Goal: Task Accomplishment & Management: Manage account settings

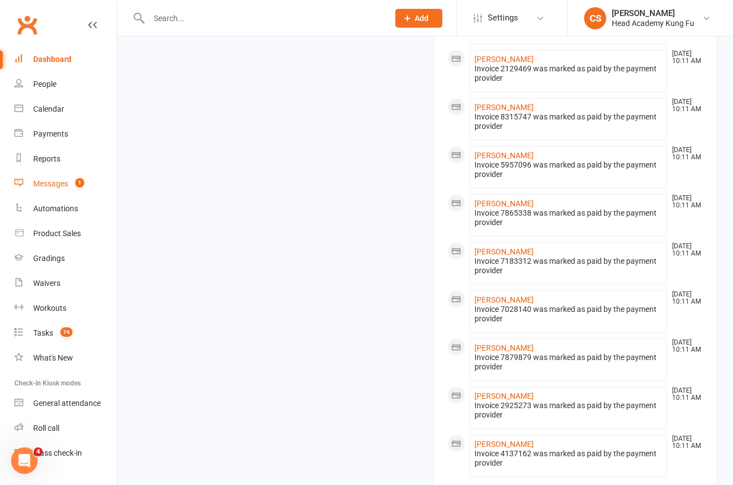
scroll to position [1056, 0]
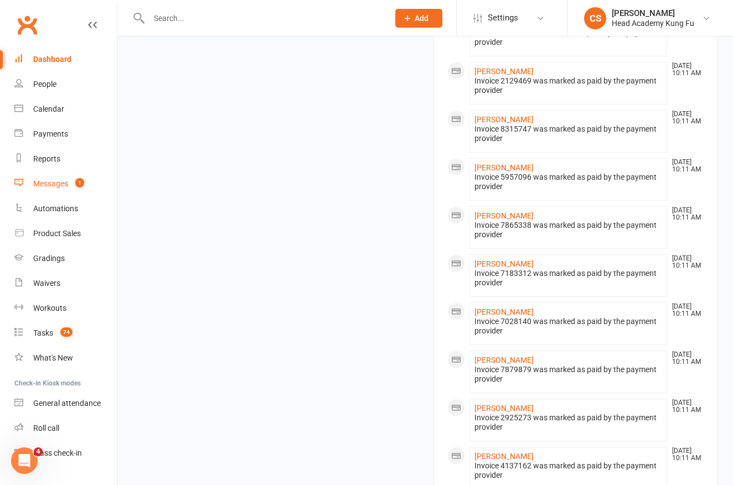
click at [63, 176] on link "Messages 1" at bounding box center [65, 184] width 102 height 25
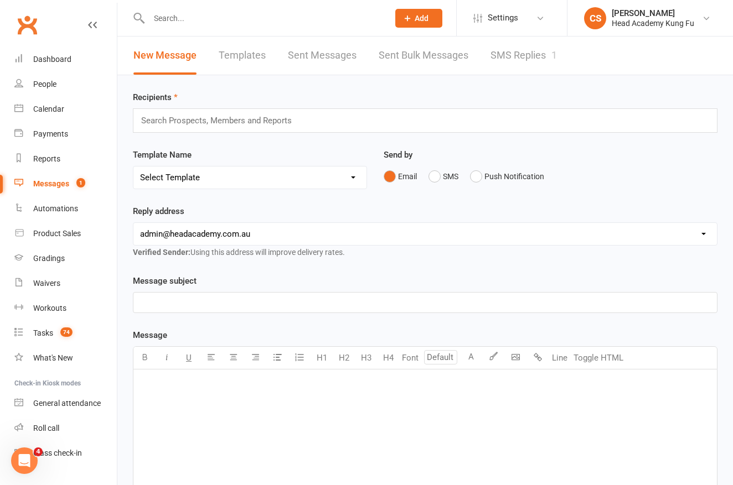
click at [492, 61] on link "SMS Replies 1" at bounding box center [523, 56] width 66 height 38
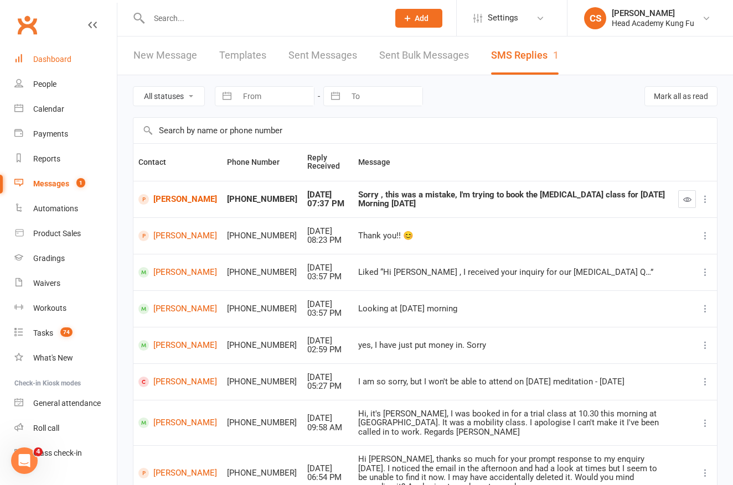
click at [37, 50] on link "Dashboard" at bounding box center [65, 59] width 102 height 25
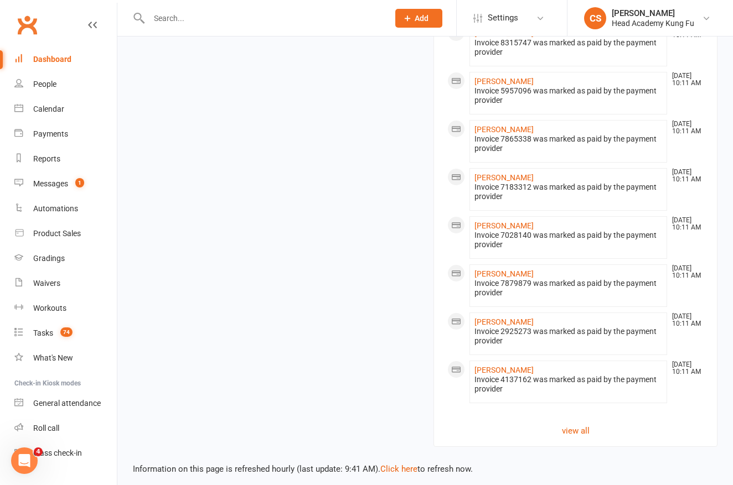
scroll to position [1142, 0]
click at [58, 149] on link "Reports" at bounding box center [65, 159] width 102 height 25
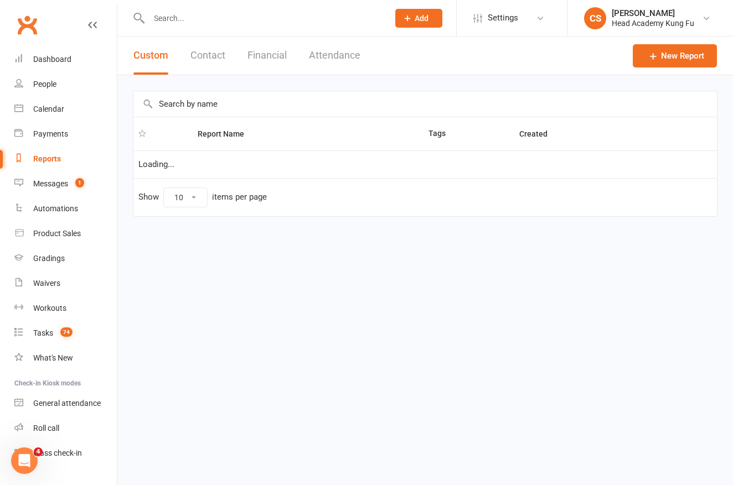
click at [225, 94] on div at bounding box center [425, 104] width 585 height 26
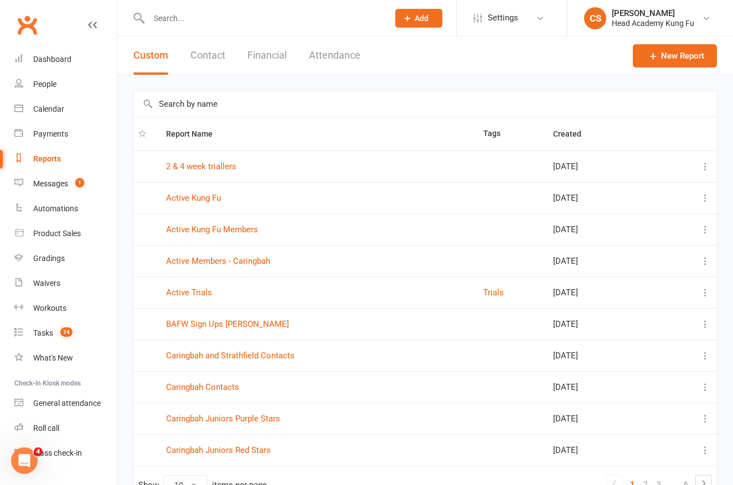
click at [227, 101] on input "text" at bounding box center [424, 103] width 583 height 25
click at [169, 98] on input "text" at bounding box center [424, 103] width 583 height 25
drag, startPoint x: 169, startPoint y: 100, endPoint x: 173, endPoint y: 108, distance: 9.7
click at [170, 100] on input "text" at bounding box center [424, 103] width 583 height 25
click at [173, 108] on input "text" at bounding box center [424, 103] width 583 height 25
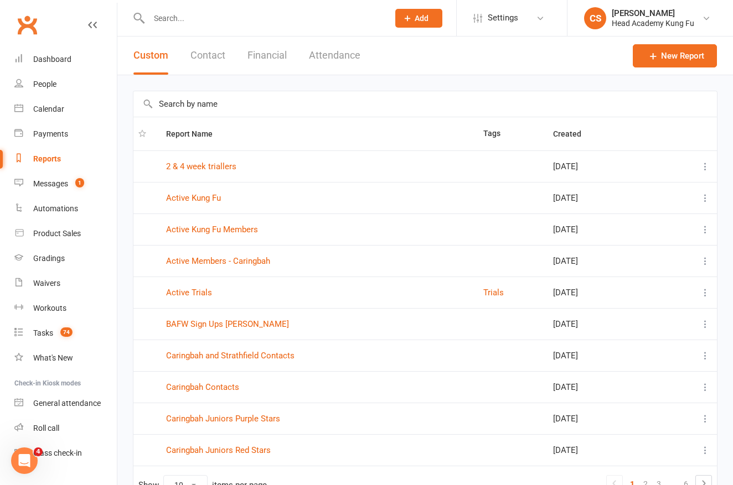
click at [173, 108] on input "text" at bounding box center [424, 103] width 583 height 25
click at [189, 104] on input "text" at bounding box center [424, 103] width 583 height 25
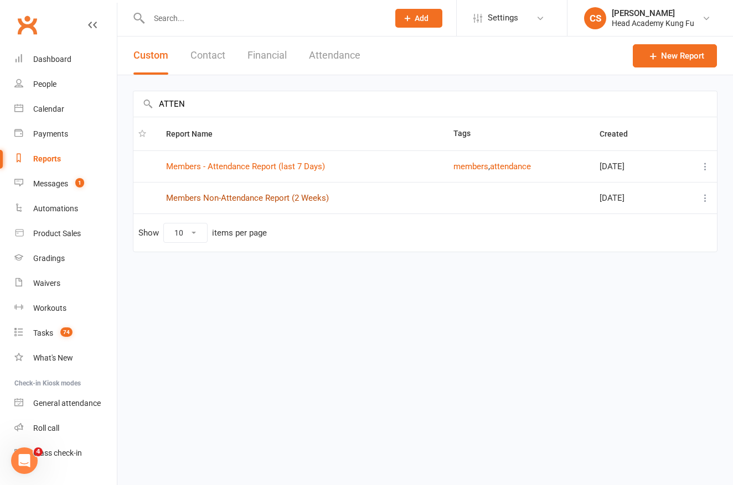
type input "ATTEN"
click at [216, 203] on link "Members Non-Attendance Report (2 Weeks)" at bounding box center [247, 198] width 163 height 10
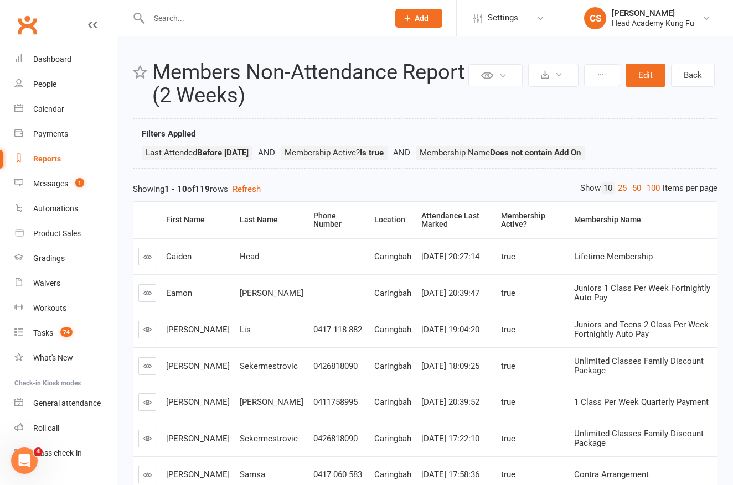
click at [663, 188] on div "Show 10 25 50 100 items per page" at bounding box center [648, 189] width 137 height 12
click at [656, 185] on link "100" at bounding box center [653, 189] width 19 height 12
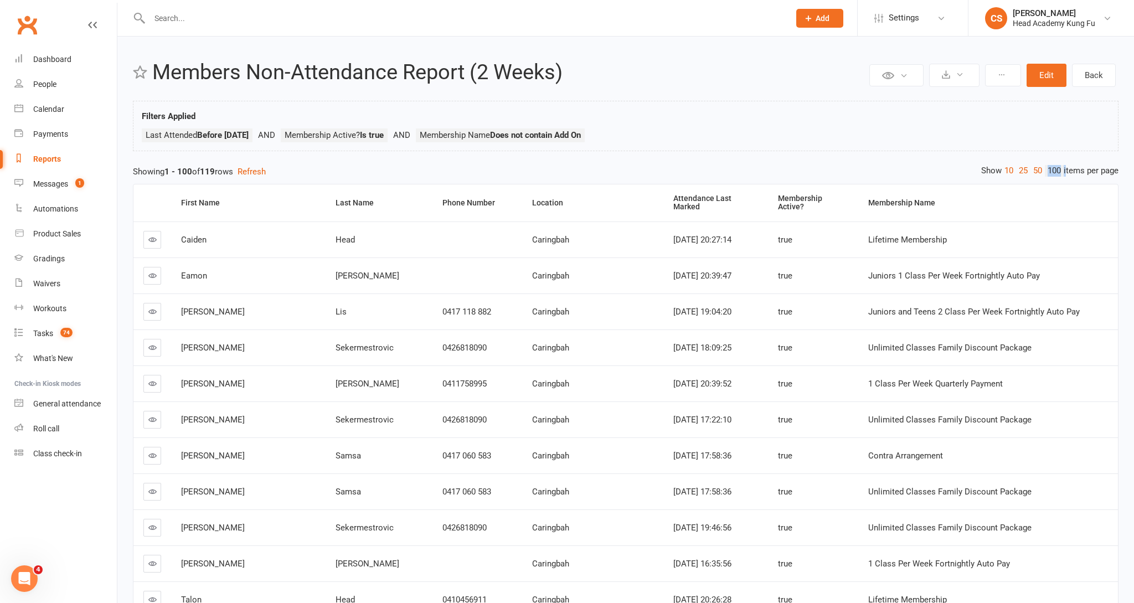
click at [732, 170] on link "100" at bounding box center [1053, 171] width 19 height 12
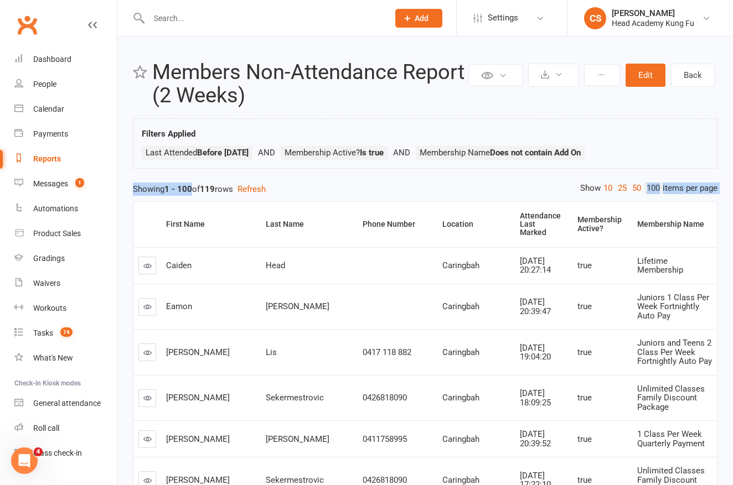
click at [720, 20] on li "CS Carolyn Samsa Head Academy Kung Fu My profile Support & training Terms & con…" at bounding box center [650, 18] width 166 height 36
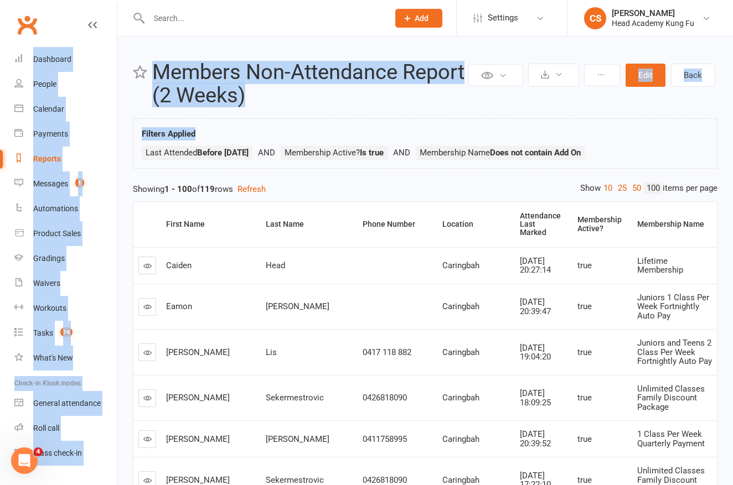
click at [406, 130] on div "Filters Applied Last Attended Before 15 day(s) Ago Membership Active? Is true M…" at bounding box center [425, 146] width 567 height 38
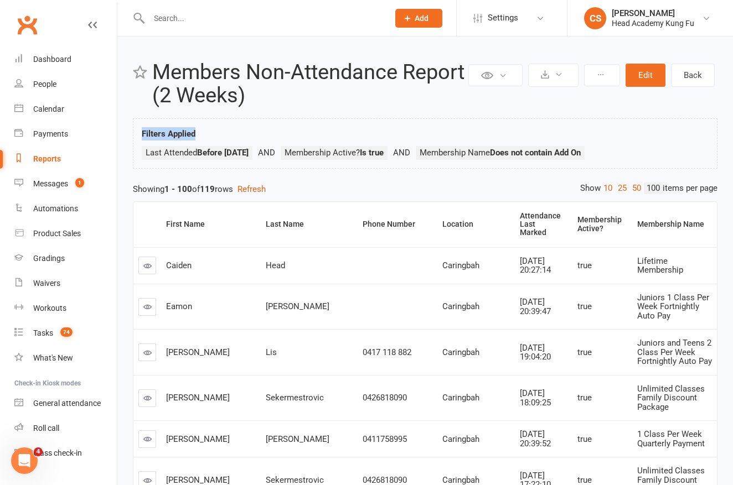
click at [406, 130] on div "Filters Applied Last Attended Before 15 day(s) Ago Membership Active? Is true M…" at bounding box center [425, 146] width 567 height 38
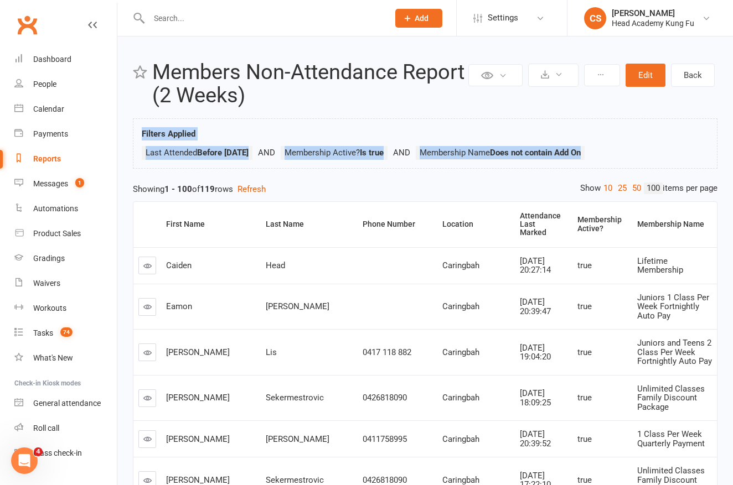
click at [321, 165] on div "Filters Applied Last Attended Before 15 day(s) Ago Membership Active? Is true M…" at bounding box center [425, 143] width 585 height 50
drag, startPoint x: 381, startPoint y: 180, endPoint x: 208, endPoint y: 183, distance: 173.3
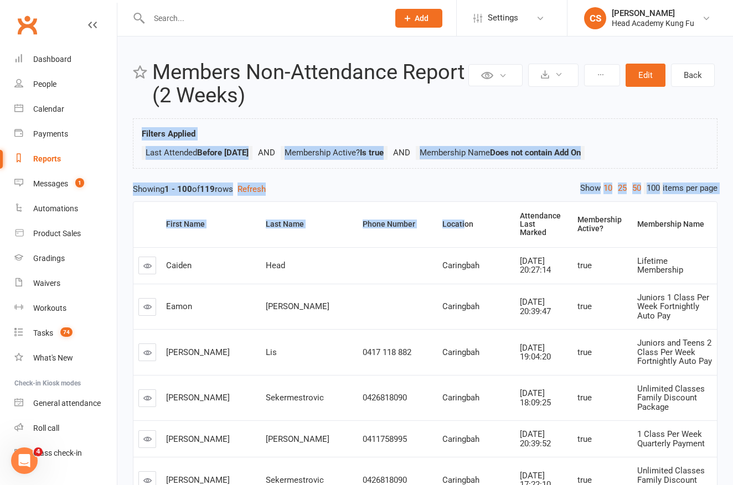
click at [730, 14] on li "CS Carolyn Samsa Head Academy Kung Fu My profile Support & training Terms & con…" at bounding box center [650, 18] width 166 height 36
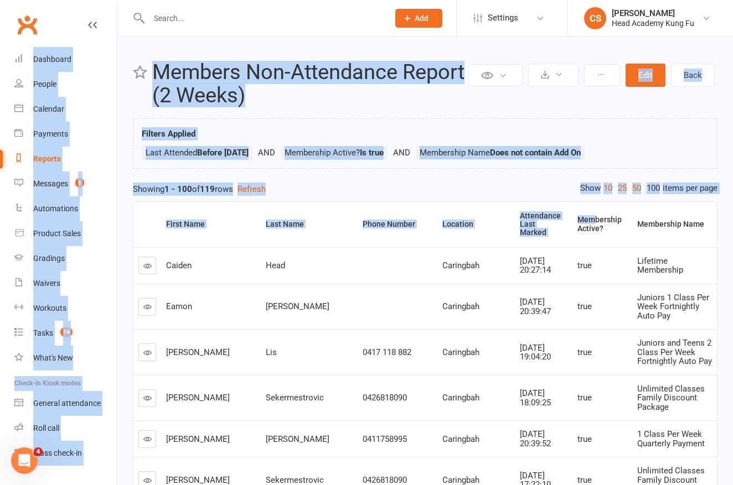
click at [732, 14] on li "CS Carolyn Samsa Head Academy Kung Fu My profile Support & training Terms & con…" at bounding box center [650, 18] width 166 height 36
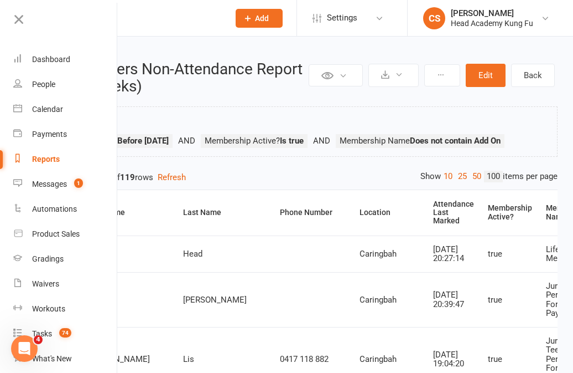
click at [187, 18] on input "text" at bounding box center [143, 18] width 156 height 15
click at [185, 18] on input "text" at bounding box center [143, 18] width 156 height 15
click at [16, 17] on icon at bounding box center [18, 19] width 15 height 15
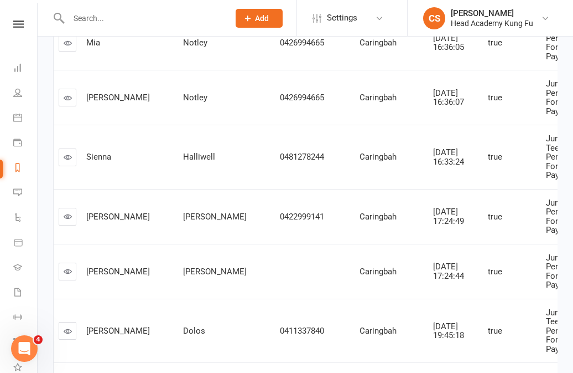
scroll to position [999, 0]
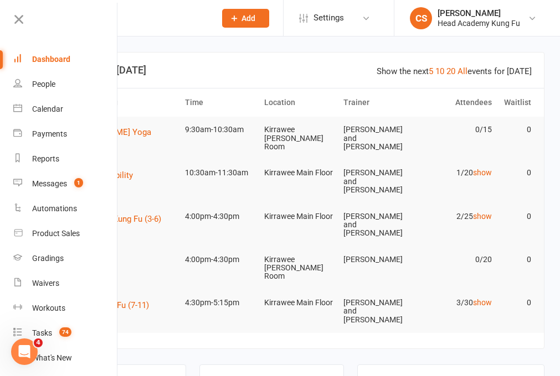
click at [142, 20] on input "text" at bounding box center [136, 18] width 142 height 15
drag, startPoint x: 17, startPoint y: 15, endPoint x: 30, endPoint y: 14, distance: 12.8
click at [17, 15] on icon at bounding box center [18, 19] width 15 height 15
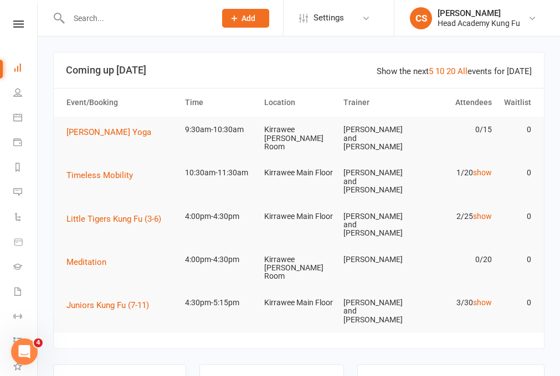
click at [66, 15] on input "text" at bounding box center [136, 18] width 142 height 15
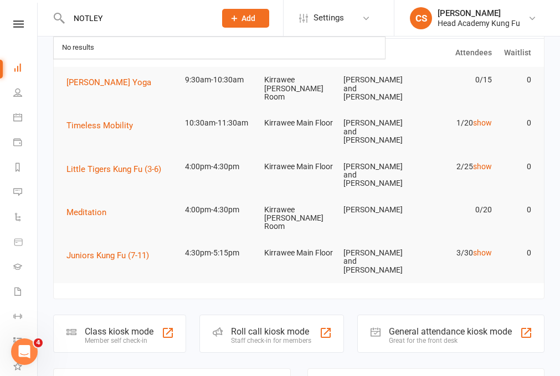
type input "NOTLEY"
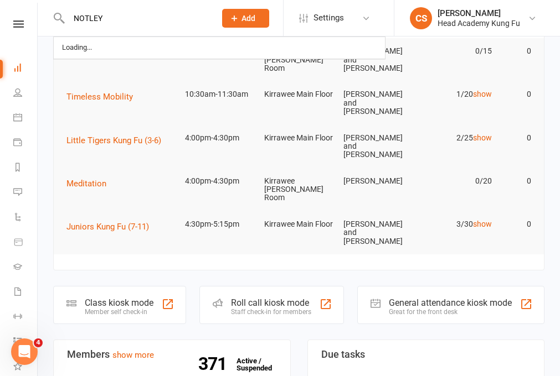
scroll to position [80, 0]
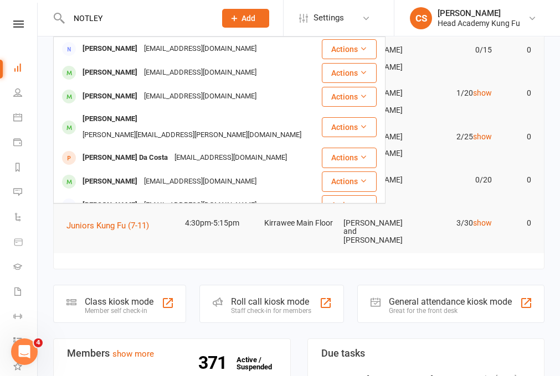
click at [141, 73] on div "[EMAIL_ADDRESS][DOMAIN_NAME]" at bounding box center [200, 73] width 119 height 16
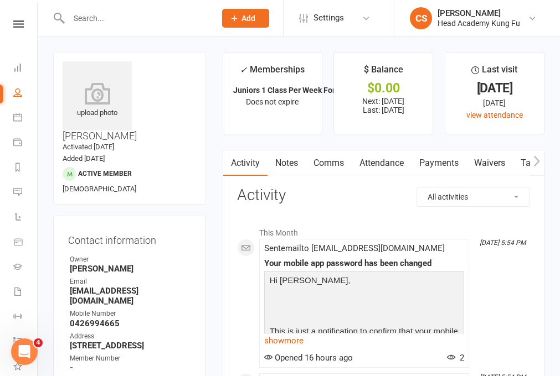
click at [279, 161] on link "Notes" at bounding box center [286, 163] width 38 height 25
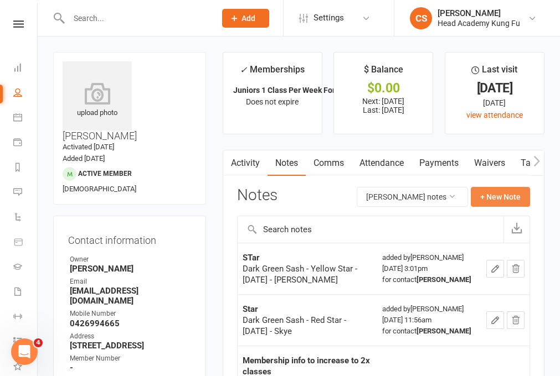
click at [516, 190] on button "+ New Note" at bounding box center [499, 197] width 59 height 20
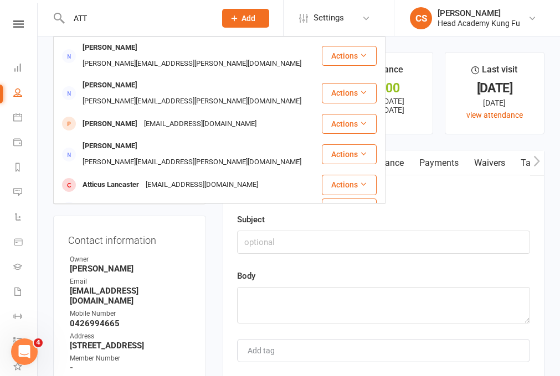
scroll to position [0, 1]
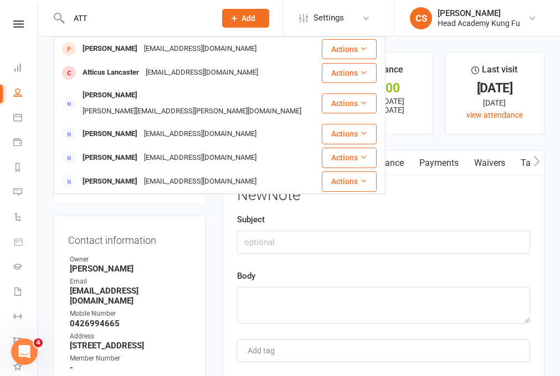
type input "ATT"
click at [318, 239] on input "text" at bounding box center [383, 242] width 293 height 23
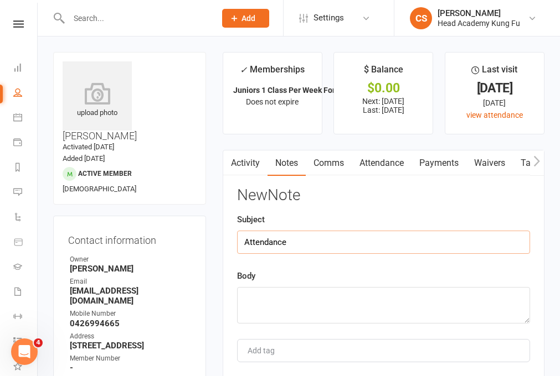
type input "Attendance"
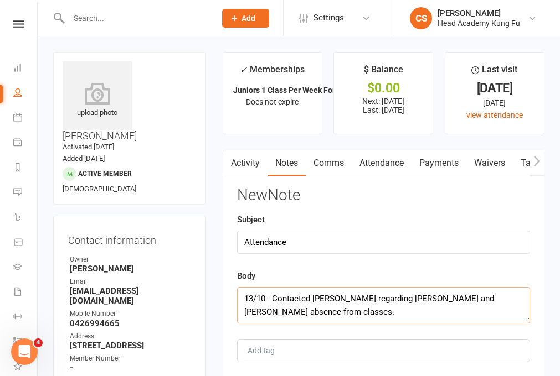
click at [347, 290] on textarea "13/10 - Contacted [PERSON_NAME] regarding [PERSON_NAME] and [PERSON_NAME] absen…" at bounding box center [383, 305] width 293 height 37
click at [350, 301] on textarea "13/10 - Contacted [PERSON_NAME] regarding [PERSON_NAME] and [PERSON_NAME] absen…" at bounding box center [383, 305] width 293 height 37
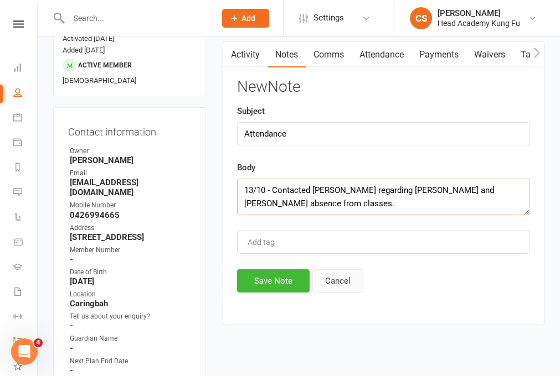
scroll to position [134, 0]
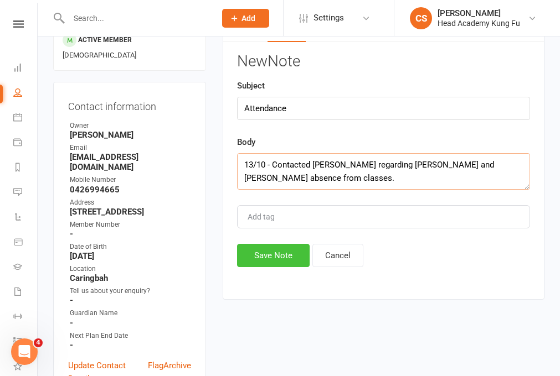
type textarea "13/10 - Contacted [PERSON_NAME] regarding [PERSON_NAME] and [PERSON_NAME] absen…"
click at [268, 256] on button "Save Note" at bounding box center [273, 255] width 73 height 23
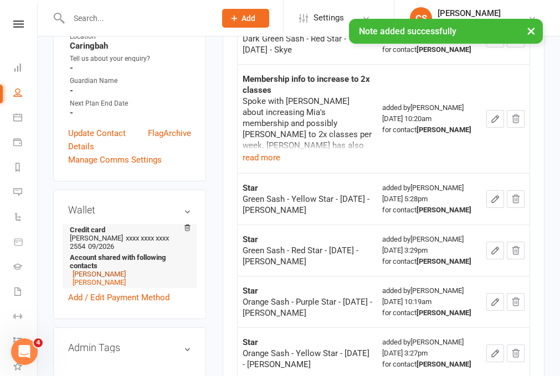
scroll to position [526, 0]
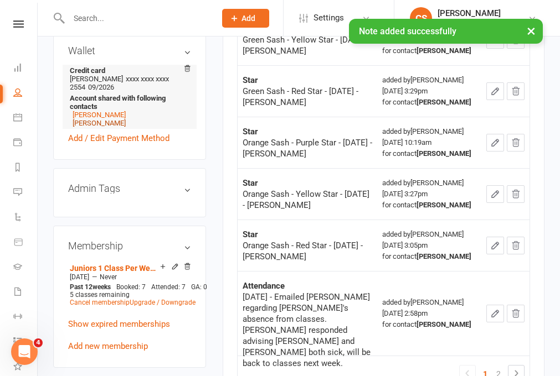
click at [99, 119] on link "[PERSON_NAME]" at bounding box center [99, 123] width 53 height 8
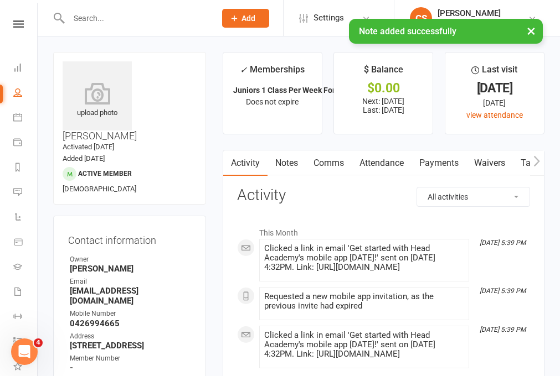
click at [324, 176] on link "Comms" at bounding box center [329, 163] width 46 height 25
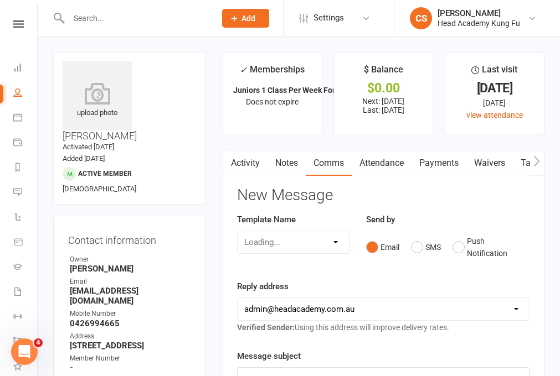
click at [303, 170] on link "Notes" at bounding box center [286, 163] width 38 height 25
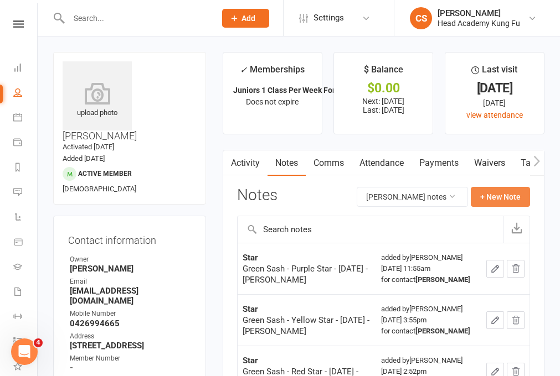
click at [487, 189] on button "+ New Note" at bounding box center [499, 197] width 59 height 20
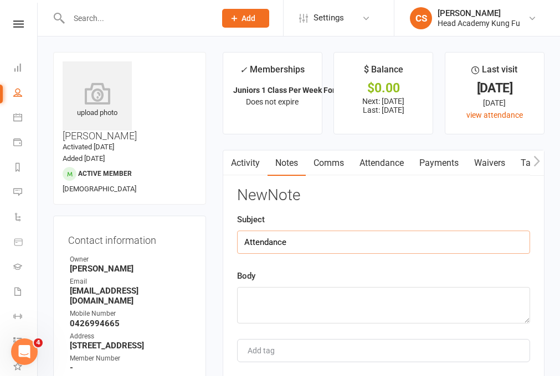
type input "Attendance"
paste textarea "13/10 - Contacted [PERSON_NAME] regarding [PERSON_NAME] and [PERSON_NAME] absen…"
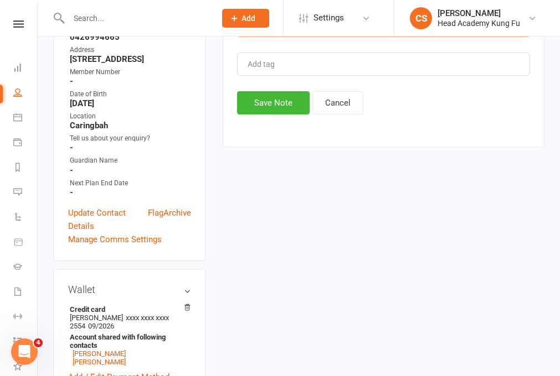
scroll to position [268, 0]
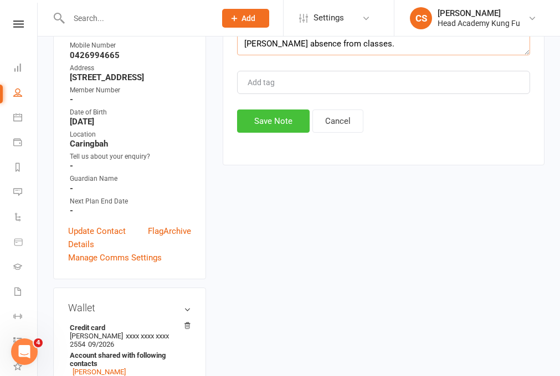
type textarea "13/10 - Contacted [PERSON_NAME] regarding [PERSON_NAME] and [PERSON_NAME] absen…"
click at [260, 133] on button "Save Note" at bounding box center [273, 121] width 73 height 23
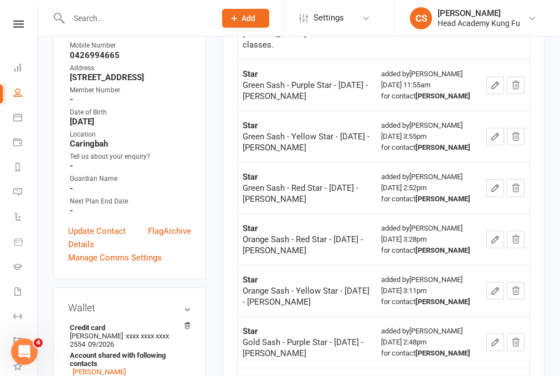
click at [17, 32] on div "Clubworx" at bounding box center [18, 38] width 37 height 36
click at [19, 118] on icon at bounding box center [17, 117] width 9 height 9
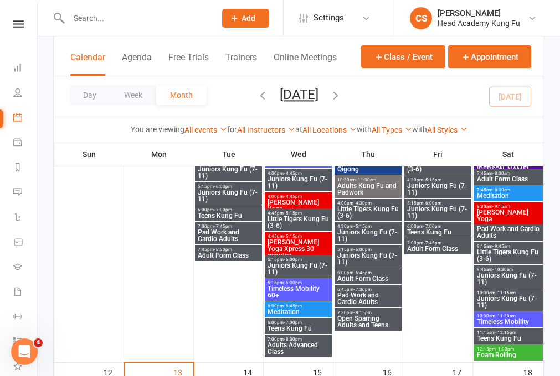
scroll to position [355, 0]
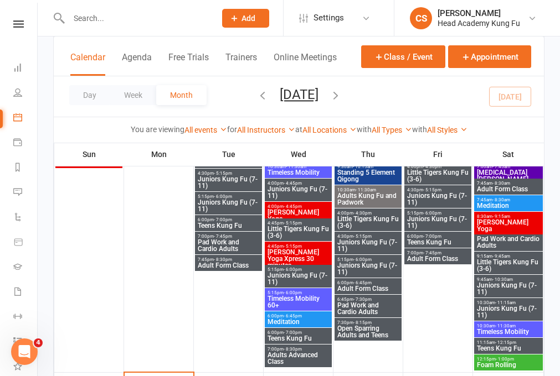
click at [356, 239] on span "- 5:15pm" at bounding box center [362, 236] width 18 height 5
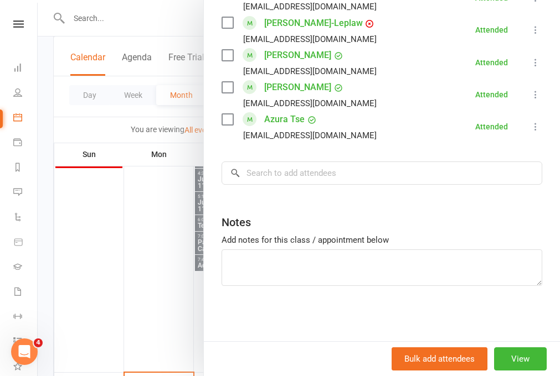
scroll to position [677, 0]
click at [283, 175] on input "search" at bounding box center [381, 173] width 320 height 23
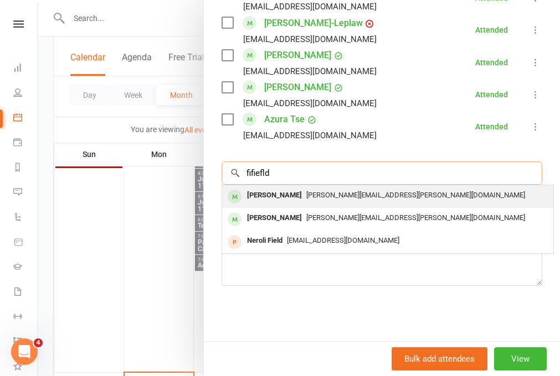
type input "fifiefld"
click at [281, 197] on div "[PERSON_NAME]" at bounding box center [274, 196] width 64 height 16
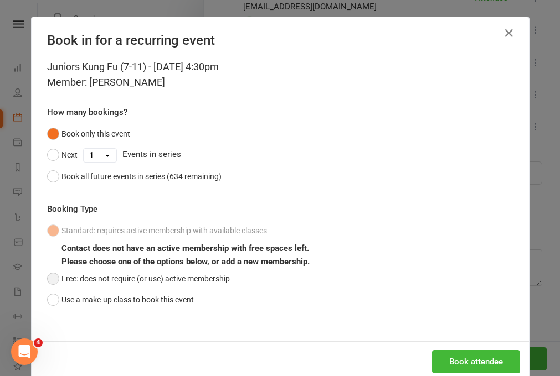
click at [100, 277] on button "Free: does not require (or use) active membership" at bounding box center [138, 278] width 183 height 21
click at [454, 353] on button "Book attendee" at bounding box center [476, 361] width 88 height 23
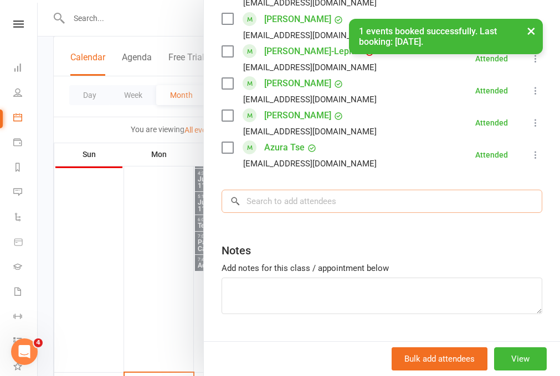
click at [302, 205] on input "search" at bounding box center [381, 201] width 320 height 23
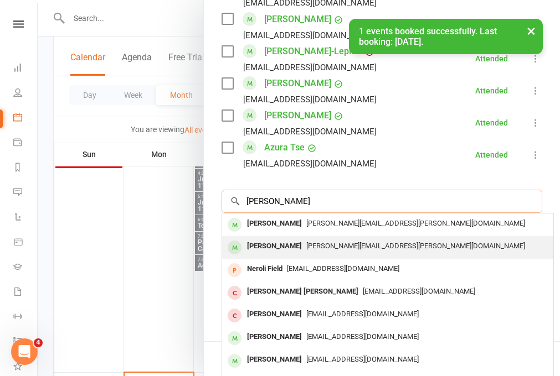
type input "[PERSON_NAME]"
click at [281, 244] on div "[PERSON_NAME]" at bounding box center [274, 247] width 64 height 16
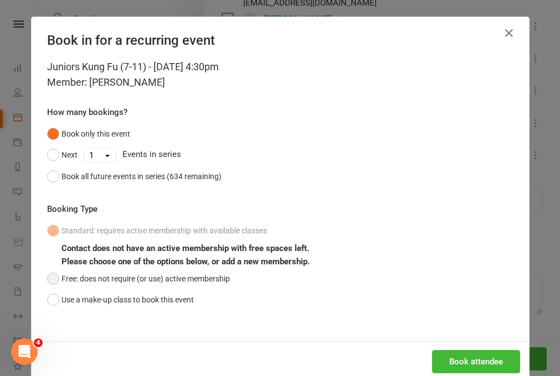
click at [78, 279] on button "Free: does not require (or use) active membership" at bounding box center [138, 278] width 183 height 21
click at [480, 345] on div "Book attendee" at bounding box center [280, 362] width 497 height 41
drag, startPoint x: 474, startPoint y: 349, endPoint x: 467, endPoint y: 349, distance: 7.2
click at [474, 349] on div "Book attendee" at bounding box center [280, 362] width 497 height 41
click at [467, 351] on button "Book attendee" at bounding box center [476, 361] width 88 height 23
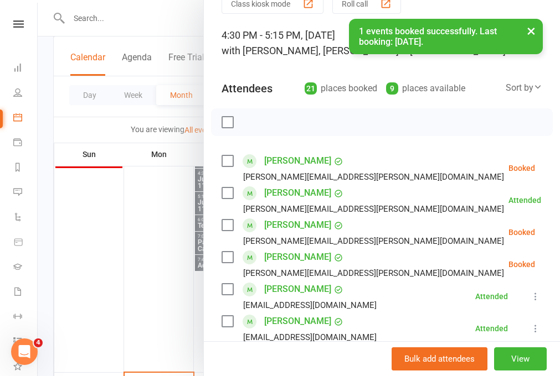
scroll to position [55, 0]
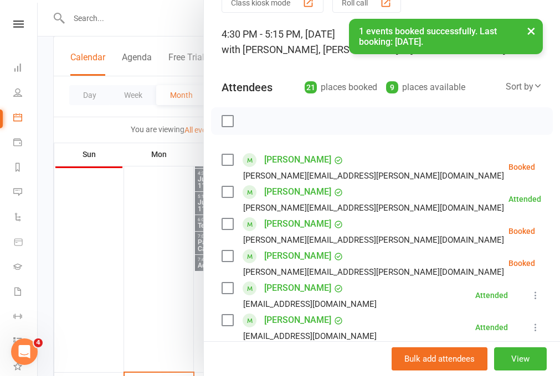
click at [225, 225] on label at bounding box center [226, 224] width 11 height 11
click at [230, 254] on label at bounding box center [226, 256] width 11 height 11
click at [251, 127] on icon "button" at bounding box center [252, 121] width 12 height 12
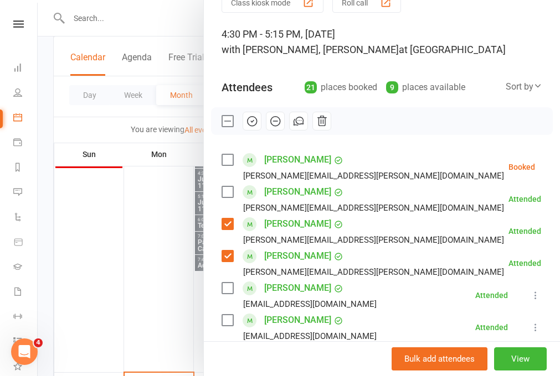
drag, startPoint x: 76, startPoint y: 92, endPoint x: 59, endPoint y: 100, distance: 18.1
click at [76, 92] on div at bounding box center [299, 188] width 522 height 376
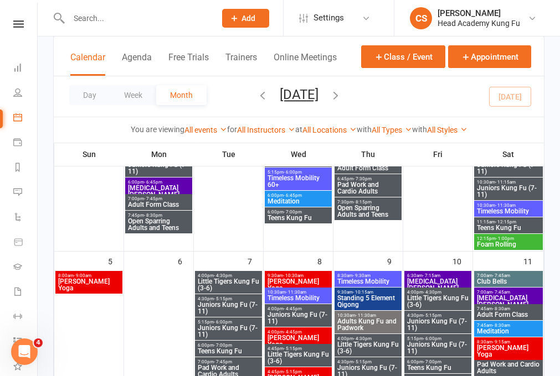
scroll to position [229, 0]
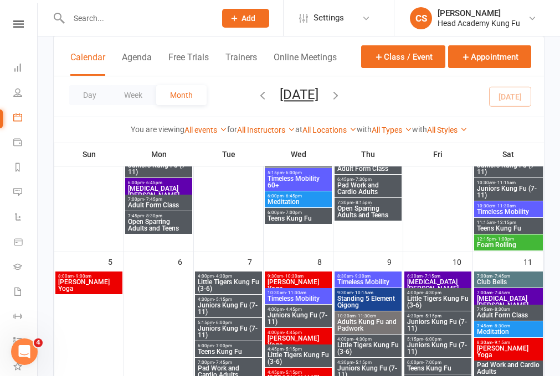
click at [156, 115] on span "Juniors Kung Fu (7-11)" at bounding box center [158, 112] width 63 height 13
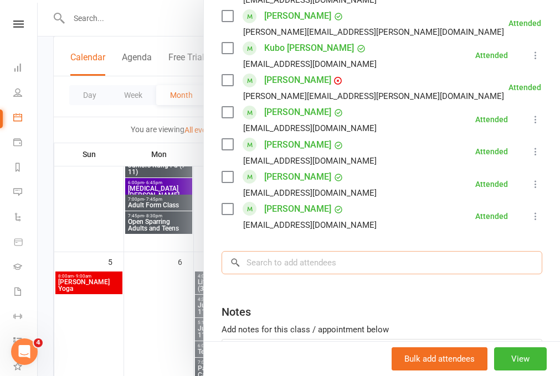
scroll to position [229, 1]
click at [267, 251] on input "search" at bounding box center [381, 262] width 320 height 23
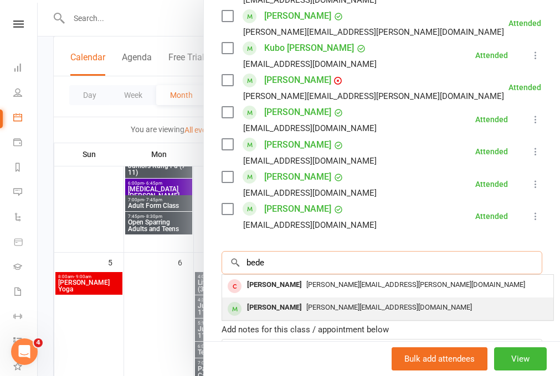
type input "bede"
click at [277, 300] on div "[PERSON_NAME]" at bounding box center [274, 308] width 64 height 16
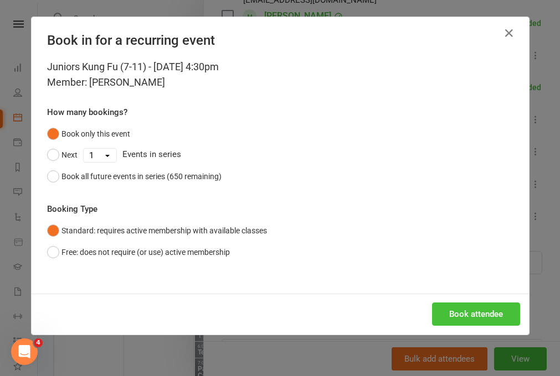
click at [462, 304] on button "Book attendee" at bounding box center [476, 314] width 88 height 23
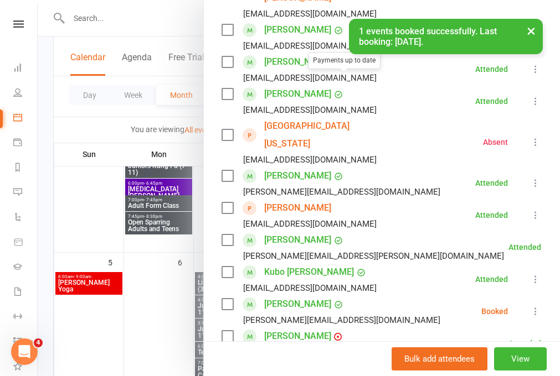
scroll to position [443, 0]
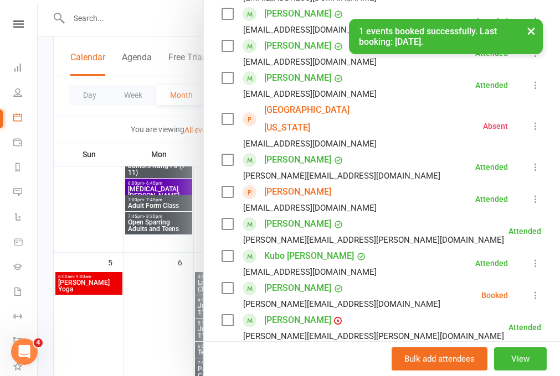
click at [531, 290] on icon at bounding box center [535, 295] width 11 height 11
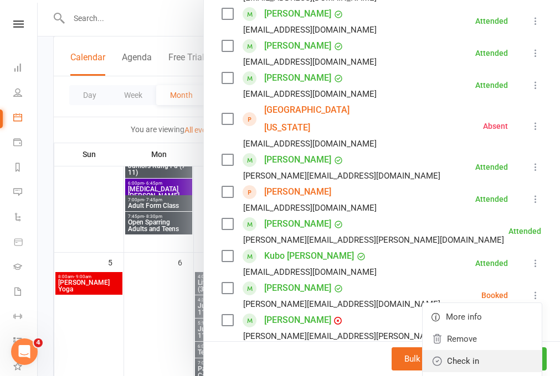
click at [440, 350] on link "Check in" at bounding box center [481, 361] width 119 height 22
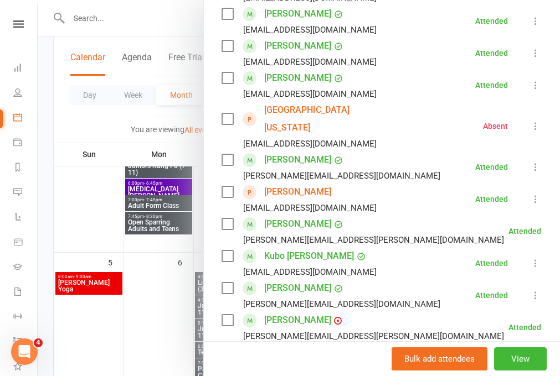
click at [148, 11] on div at bounding box center [299, 188] width 522 height 376
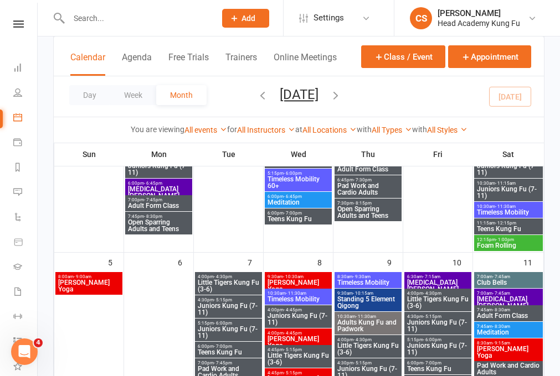
click at [105, 18] on input "text" at bounding box center [136, 18] width 142 height 15
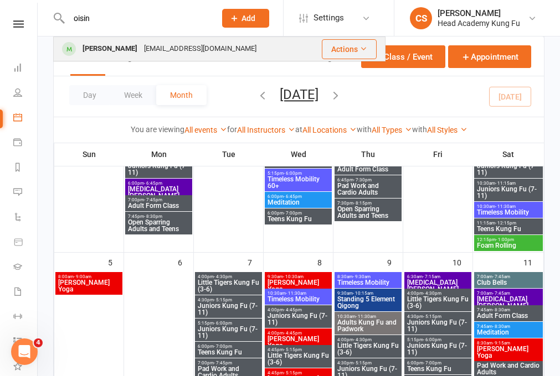
type input "oisin"
click at [115, 46] on div "[PERSON_NAME]" at bounding box center [109, 49] width 61 height 16
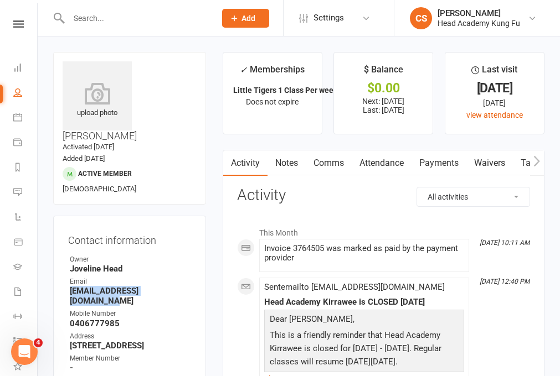
drag, startPoint x: 169, startPoint y: 266, endPoint x: 49, endPoint y: 268, distance: 120.1
copy strong "[EMAIL_ADDRESS][DOMAIN_NAME]"
click at [287, 166] on link "Notes" at bounding box center [286, 163] width 38 height 25
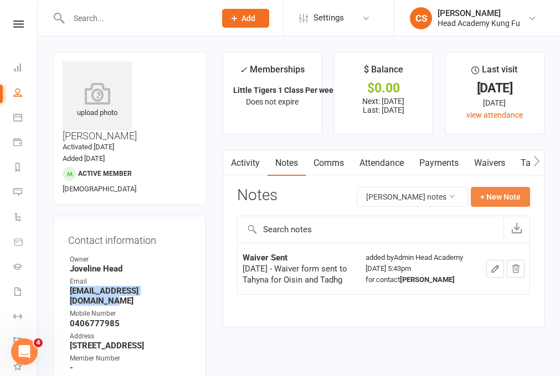
click at [483, 201] on button "+ New Note" at bounding box center [499, 197] width 59 height 20
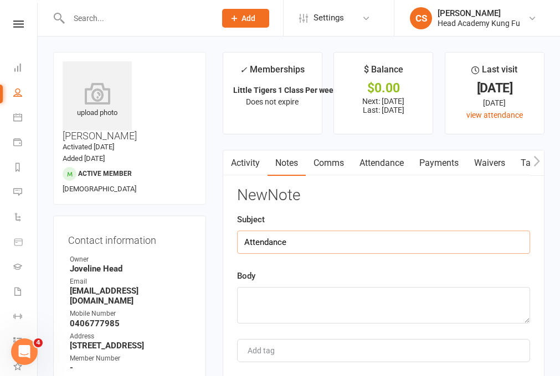
type input "Attendance"
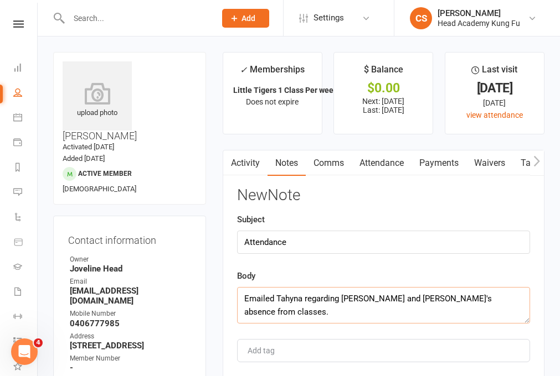
click at [376, 298] on textarea "Emailed Tahyna regarding [PERSON_NAME] and [PERSON_NAME]'s absence from classes." at bounding box center [383, 305] width 293 height 37
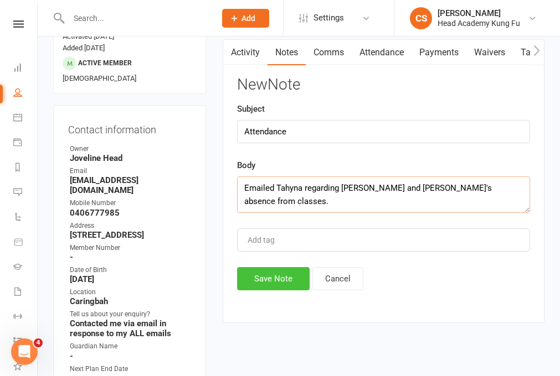
scroll to position [112, 0]
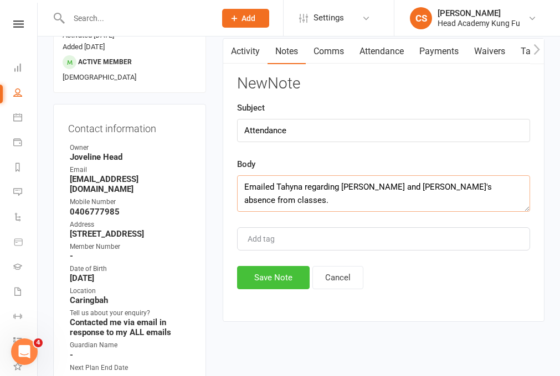
type textarea "Emailed Tahyna regarding [PERSON_NAME] and [PERSON_NAME]'s absence from classes."
click at [256, 284] on button "Save Note" at bounding box center [273, 277] width 73 height 23
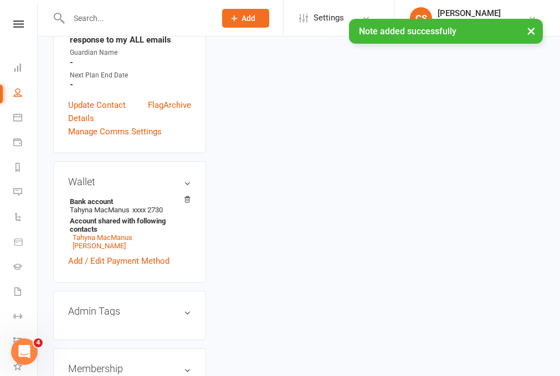
scroll to position [409, 0]
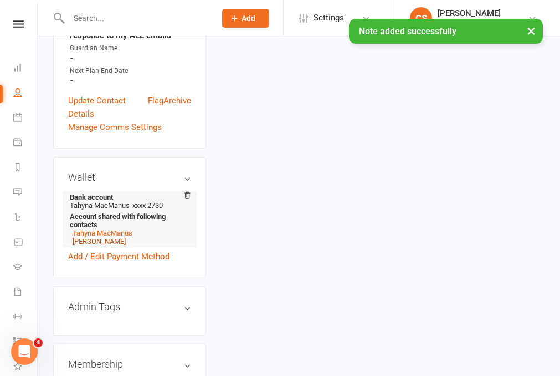
click at [94, 237] on link "[PERSON_NAME]" at bounding box center [99, 241] width 53 height 8
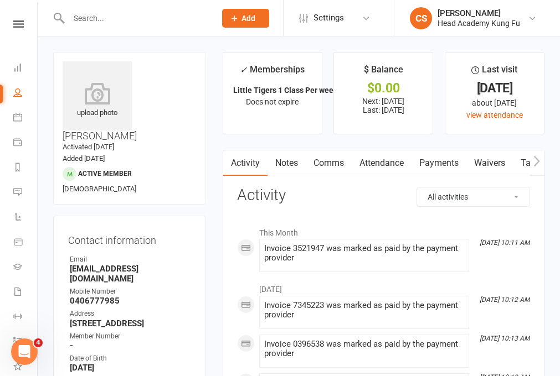
click at [280, 163] on link "Notes" at bounding box center [286, 163] width 38 height 25
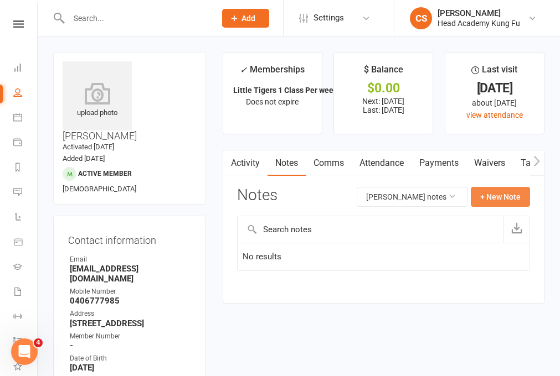
click at [475, 196] on button "+ New Note" at bounding box center [499, 197] width 59 height 20
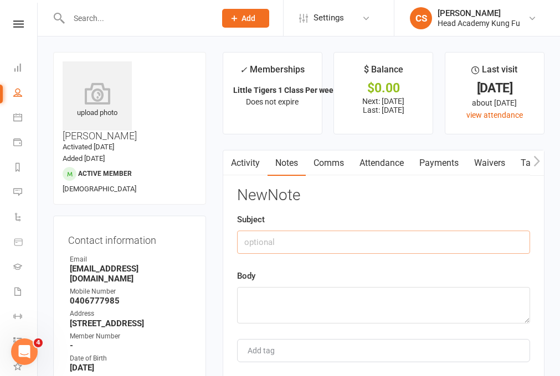
click at [332, 254] on input "text" at bounding box center [383, 242] width 293 height 23
type input "Attendance"
paste textarea "Emailed Tahyna regarding [PERSON_NAME] and [PERSON_NAME]'s absence from classes."
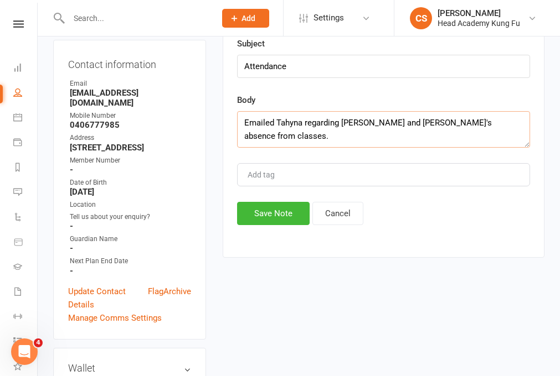
scroll to position [263, 0]
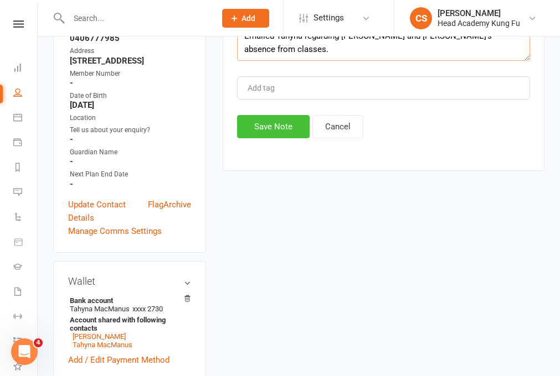
type textarea "Emailed Tahyna regarding [PERSON_NAME] and [PERSON_NAME]'s absence from classes."
click at [266, 138] on button "Save Note" at bounding box center [273, 126] width 73 height 23
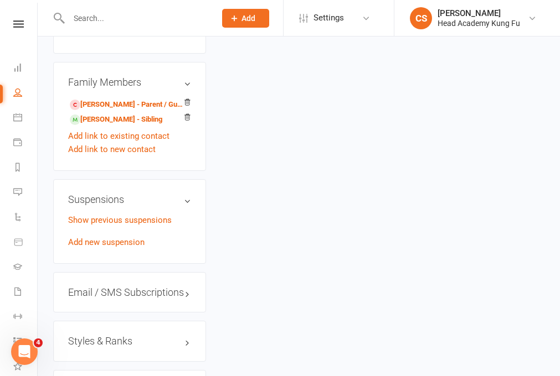
scroll to position [800, 0]
